Goal: Check status: Check status

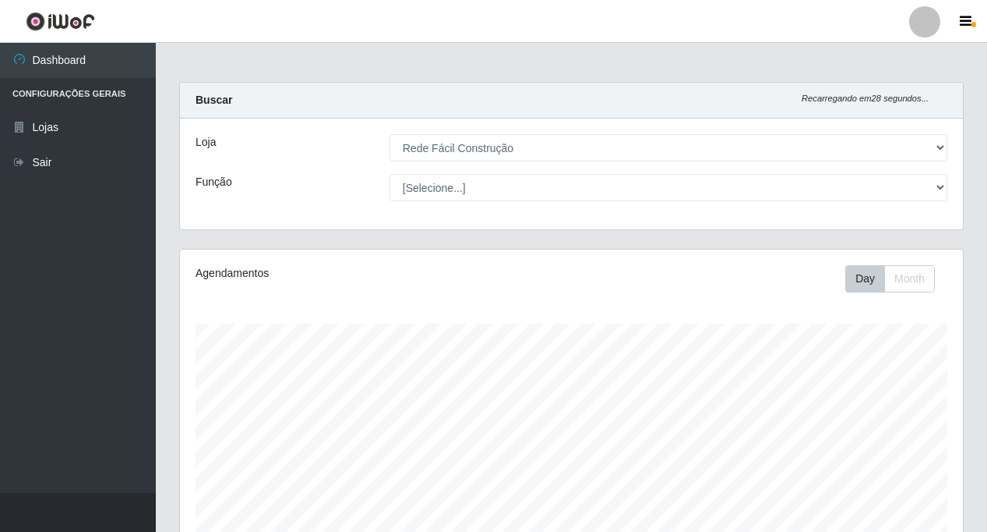
select select "318"
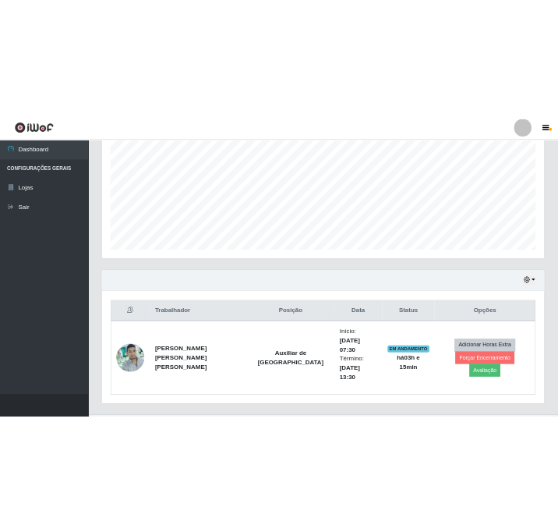
scroll to position [323, 0]
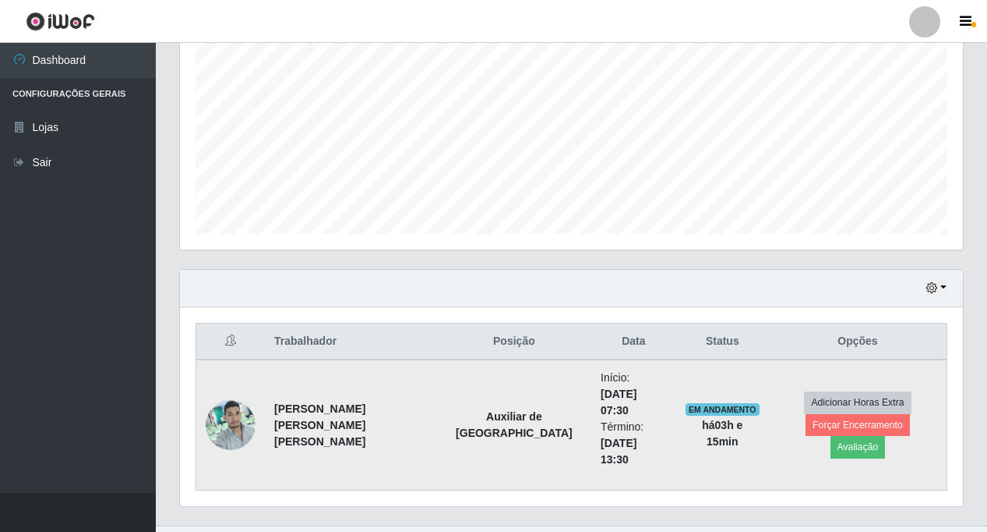
drag, startPoint x: 0, startPoint y: 0, endPoint x: 563, endPoint y: 397, distance: 688.9
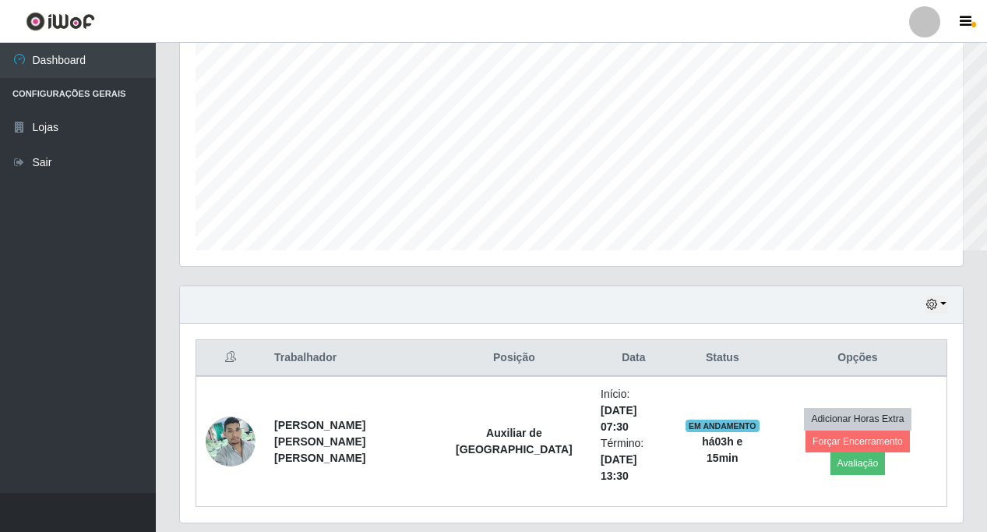
scroll to position [779027, 778567]
click at [941, 297] on button "button" at bounding box center [937, 304] width 22 height 18
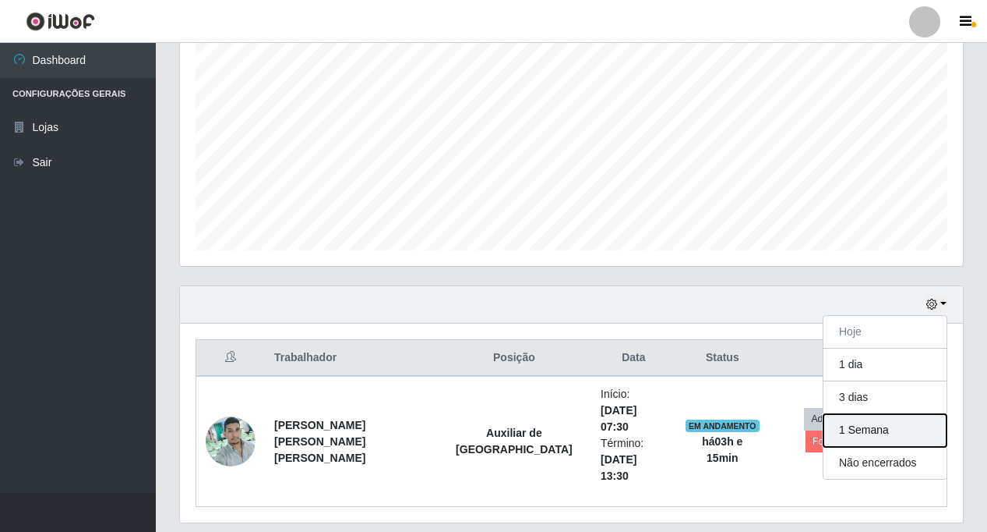
click at [863, 431] on button "1 Semana" at bounding box center [885, 430] width 123 height 33
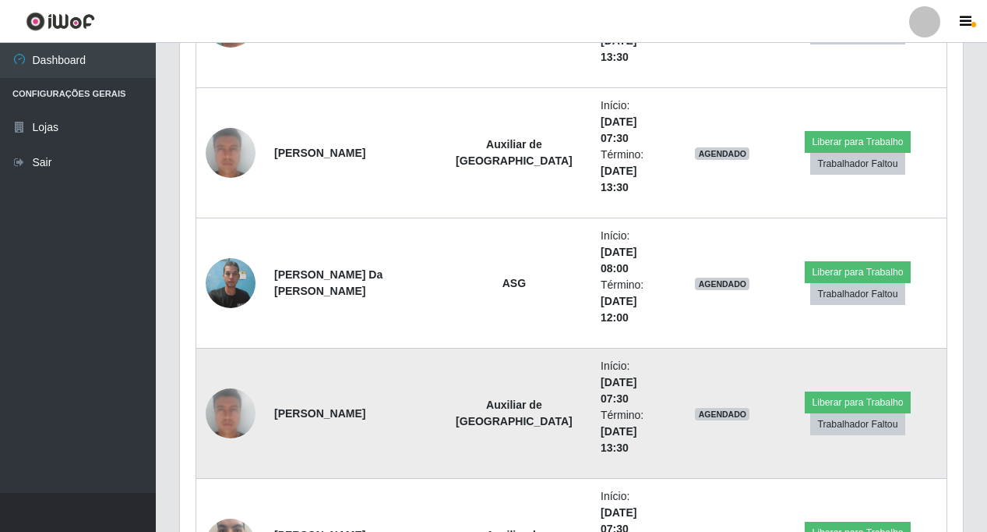
scroll to position [1005, 0]
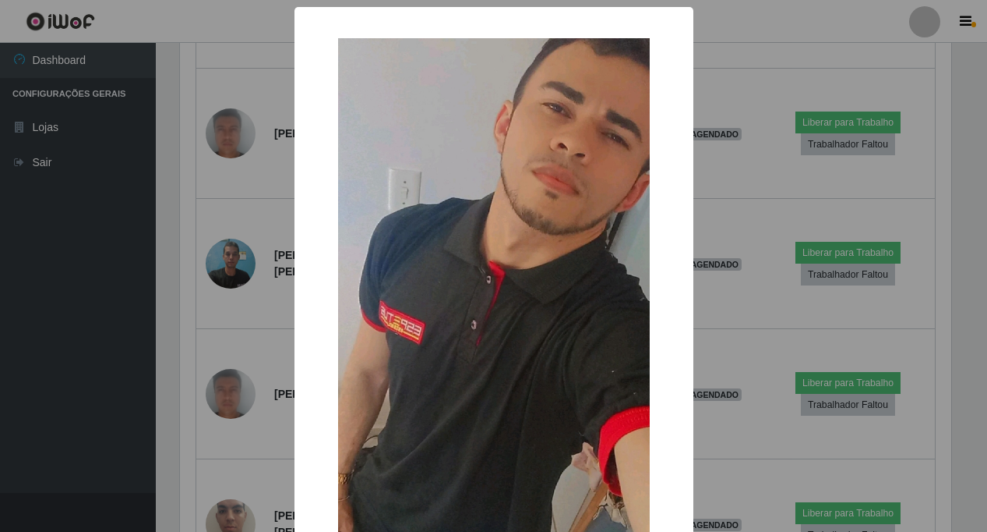
scroll to position [323, 775]
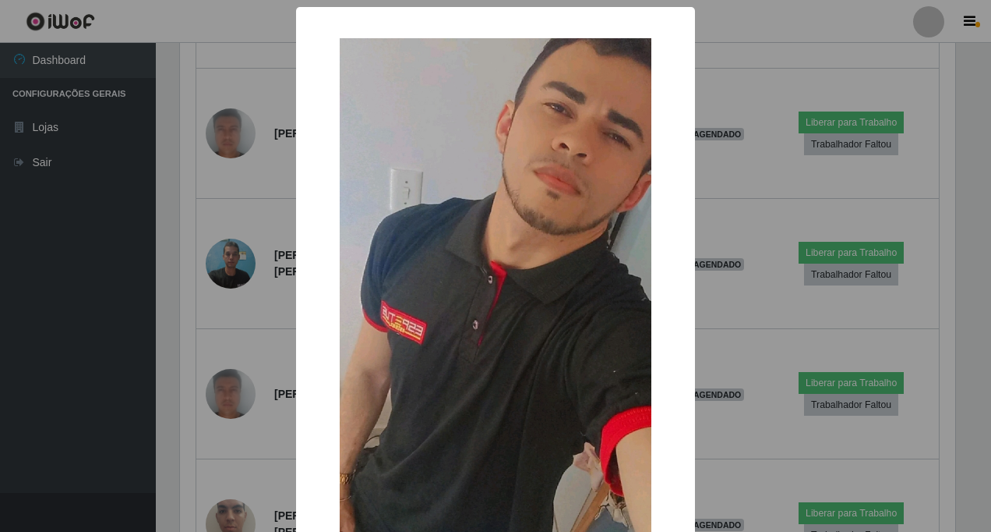
click at [235, 186] on div "× OK Cancel" at bounding box center [495, 266] width 991 height 532
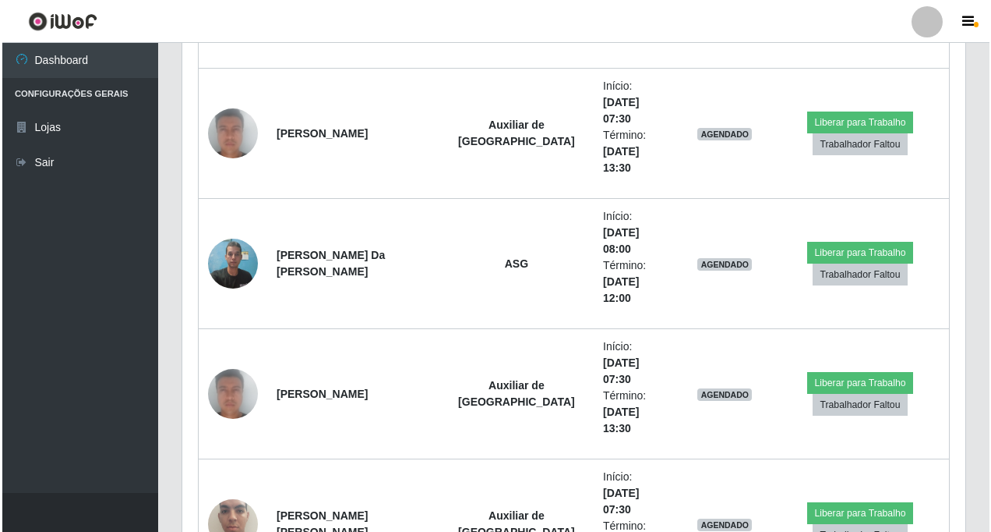
scroll to position [323, 783]
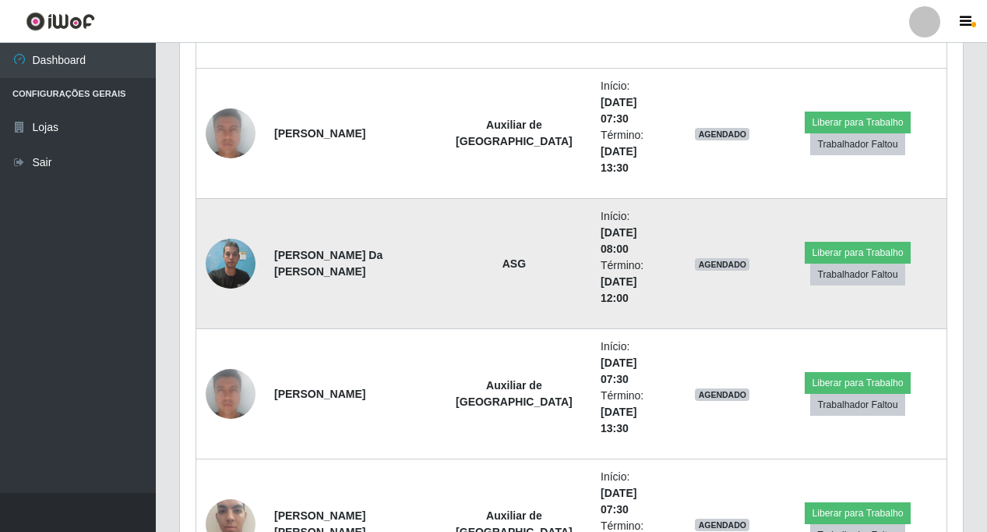
drag, startPoint x: 235, startPoint y: 186, endPoint x: 236, endPoint y: 114, distance: 72.5
click at [236, 230] on img at bounding box center [231, 263] width 50 height 66
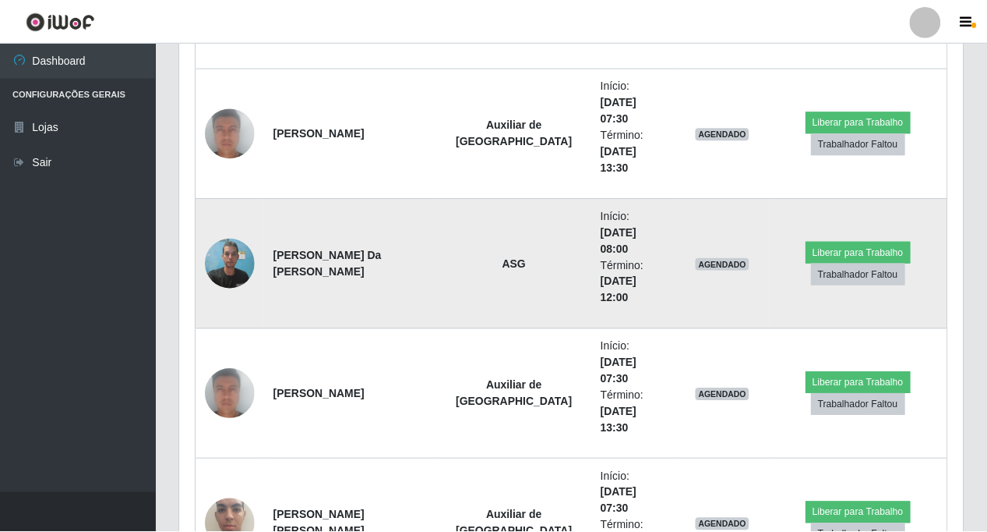
scroll to position [323, 775]
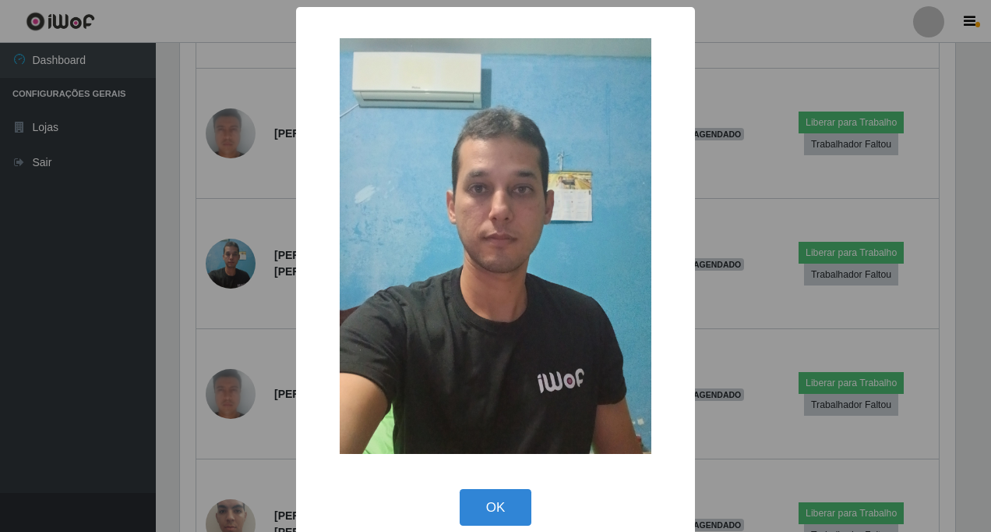
click at [231, 74] on div "× OK Cancel" at bounding box center [495, 266] width 991 height 532
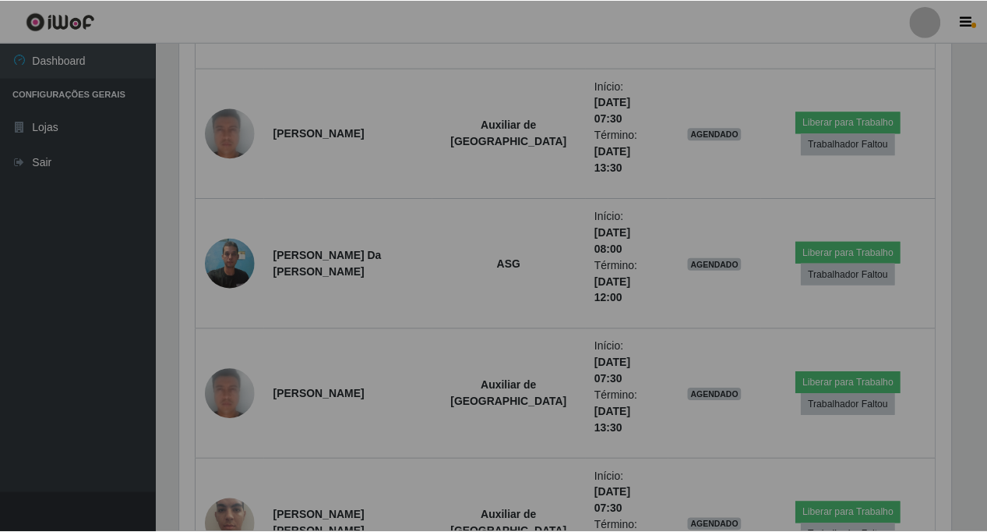
scroll to position [323, 783]
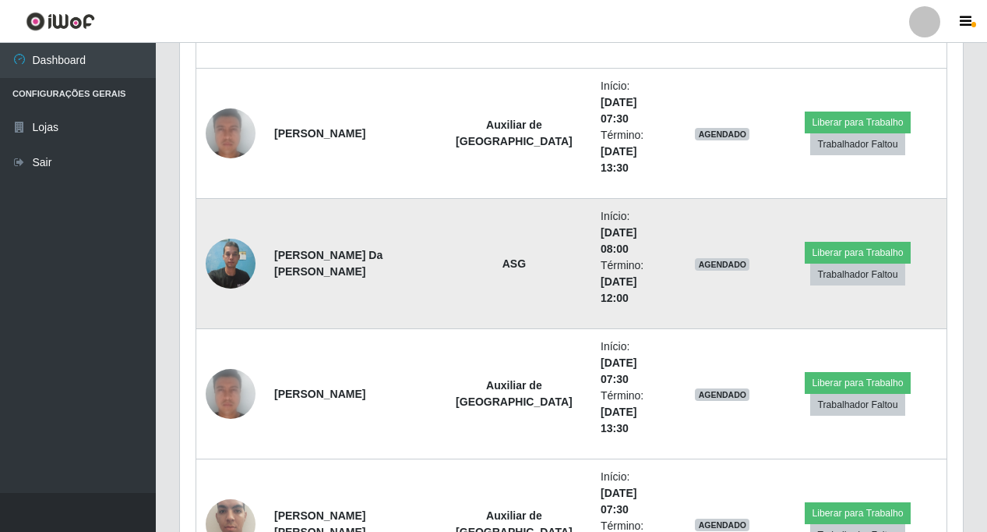
click at [228, 230] on img at bounding box center [231, 263] width 50 height 66
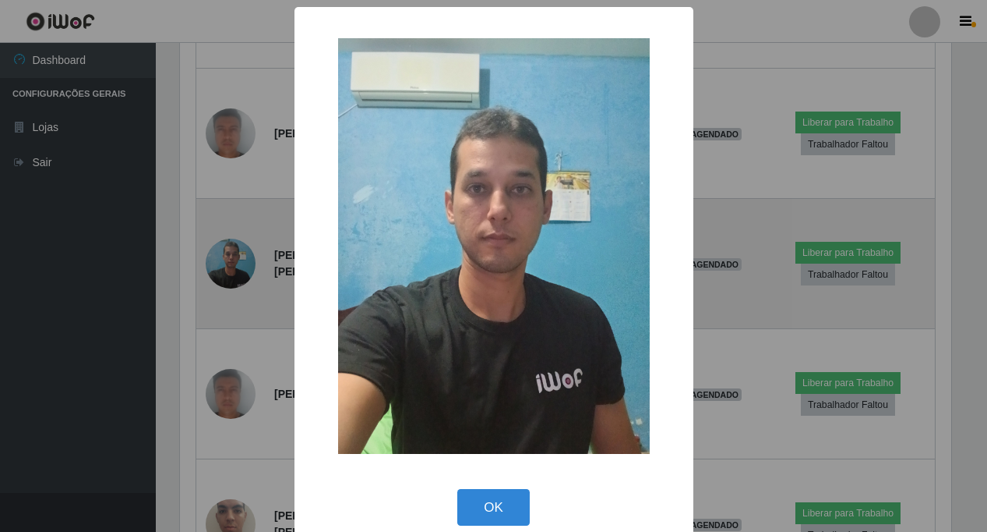
scroll to position [323, 775]
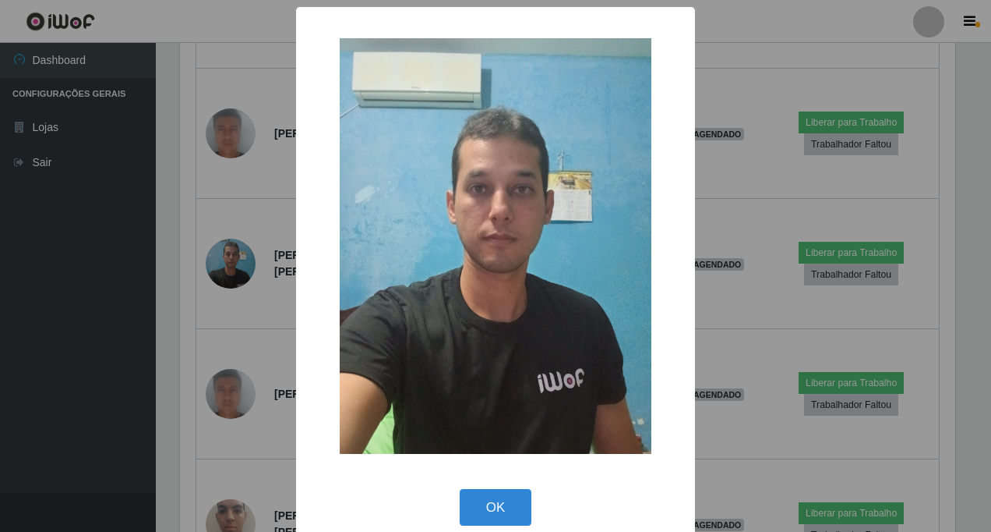
click at [244, 33] on div "× OK Cancel" at bounding box center [495, 266] width 991 height 532
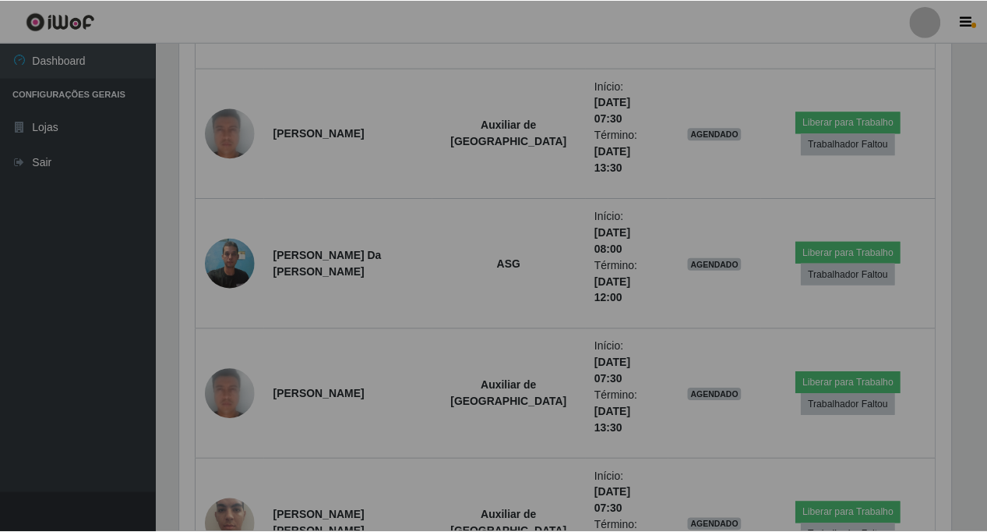
scroll to position [323, 783]
